Goal: Task Accomplishment & Management: Manage account settings

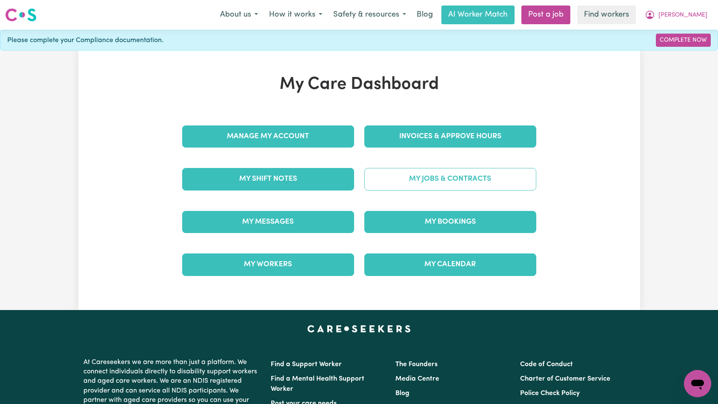
click at [412, 183] on link "My Jobs & Contracts" at bounding box center [450, 179] width 172 height 22
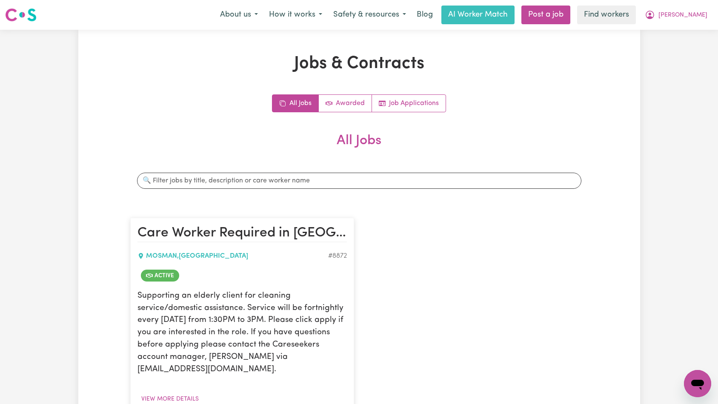
scroll to position [229, 0]
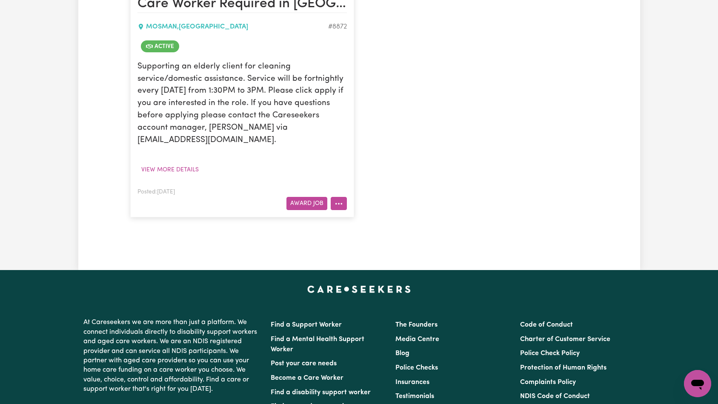
click at [335, 204] on icon "More options" at bounding box center [338, 204] width 9 height 9
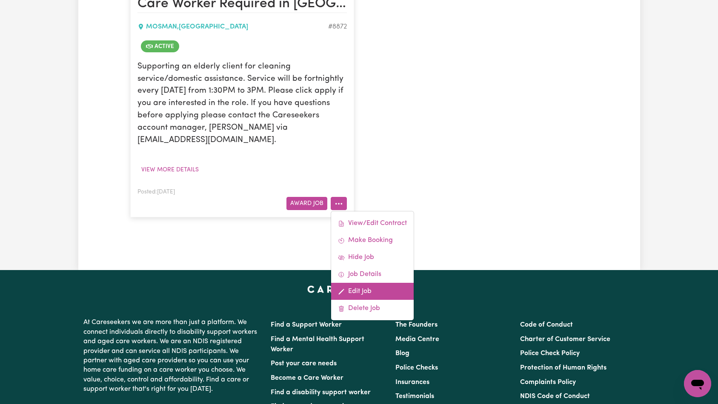
click at [375, 291] on link "Edit Job" at bounding box center [372, 291] width 83 height 17
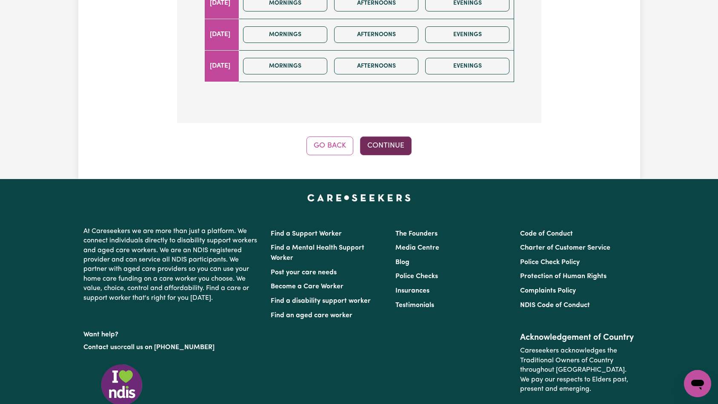
click at [382, 137] on button "Continue" at bounding box center [385, 146] width 51 height 19
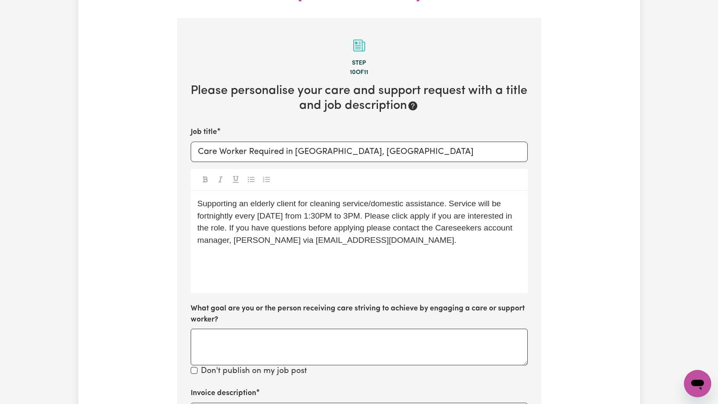
scroll to position [317, 0]
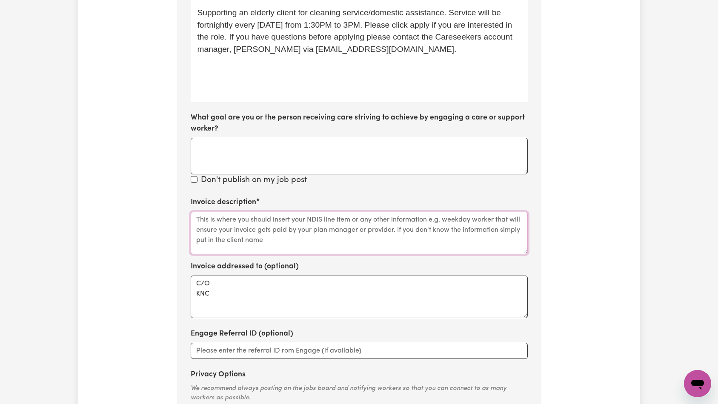
click at [336, 215] on textarea "Invoice description" at bounding box center [359, 233] width 337 height 43
paste textarea "Domestic support and Social Support"
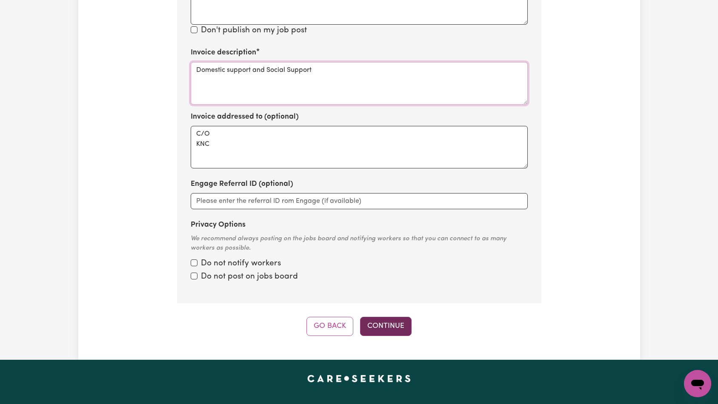
type textarea "Domestic support and Social Support"
click at [392, 317] on button "Continue" at bounding box center [385, 326] width 51 height 19
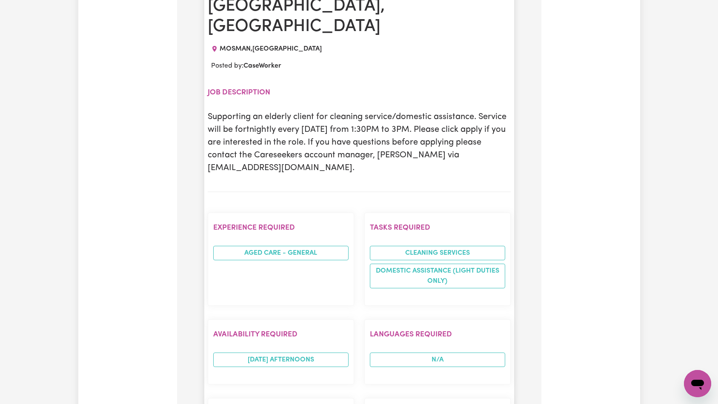
scroll to position [774, 0]
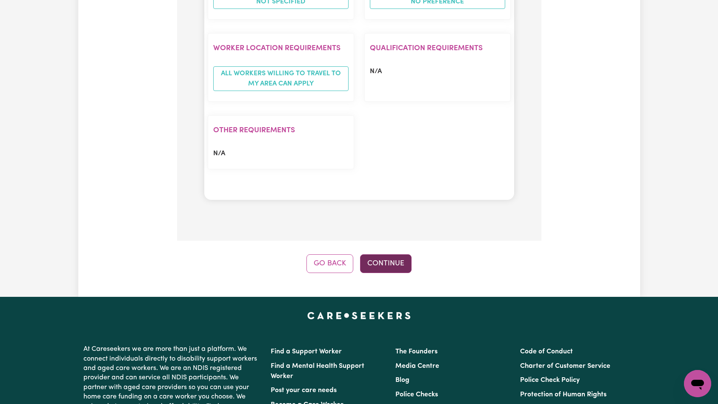
click at [394, 254] on button "Continue" at bounding box center [385, 263] width 51 height 19
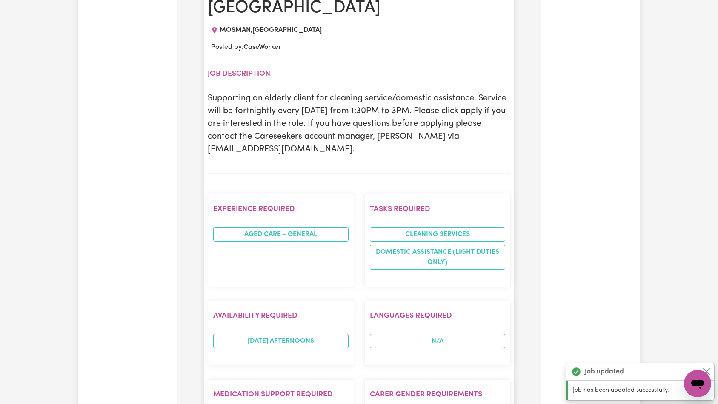
scroll to position [0, 0]
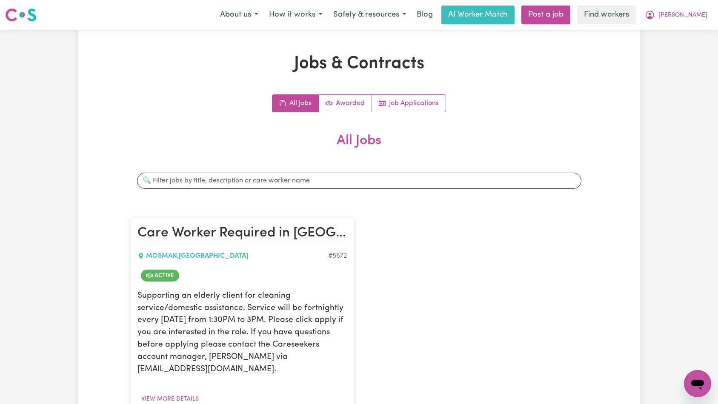
click at [680, 17] on span "[PERSON_NAME]" at bounding box center [682, 15] width 49 height 9
click at [680, 45] on link "Logout" at bounding box center [678, 49] width 67 height 16
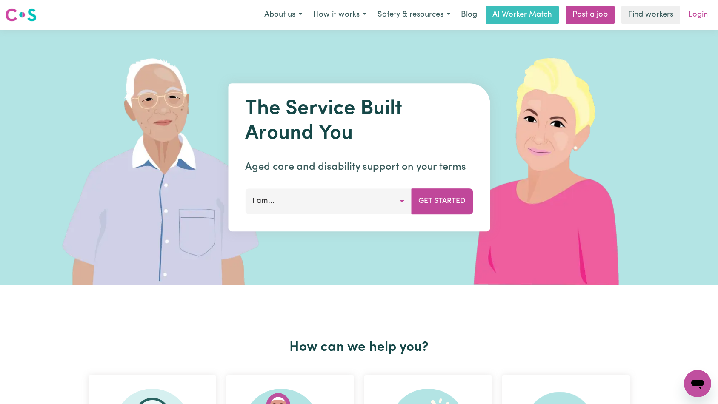
click at [696, 18] on link "Login" at bounding box center [697, 15] width 29 height 19
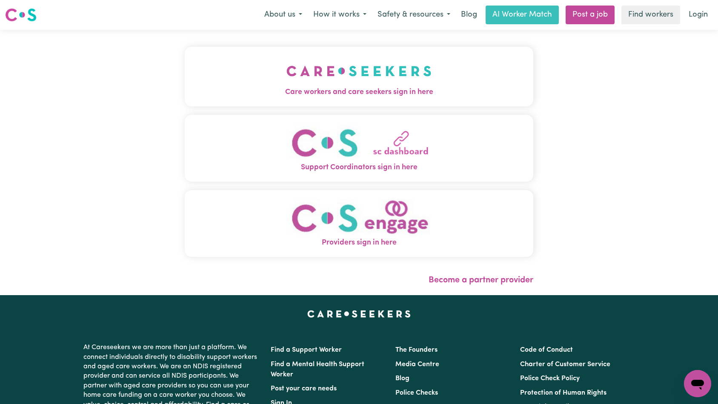
click at [286, 64] on img "Care workers and care seekers sign in here" at bounding box center [358, 70] width 145 height 31
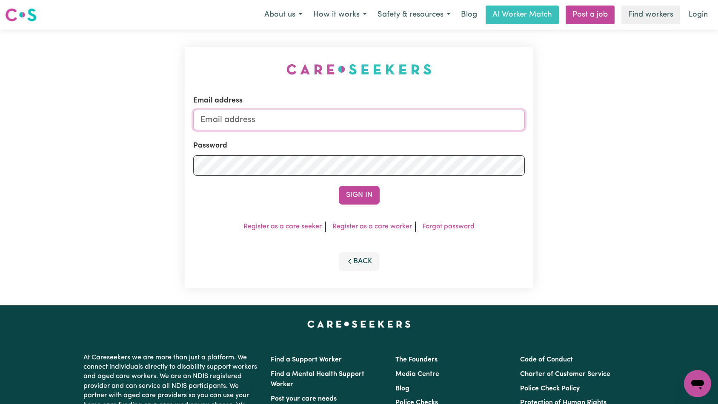
click at [351, 125] on input "Email address" at bounding box center [359, 120] width 332 height 20
type input "[EMAIL_ADDRESS][PERSON_NAME][DOMAIN_NAME]"
click at [353, 194] on button "Sign In" at bounding box center [359, 195] width 41 height 19
